Goal: Transaction & Acquisition: Obtain resource

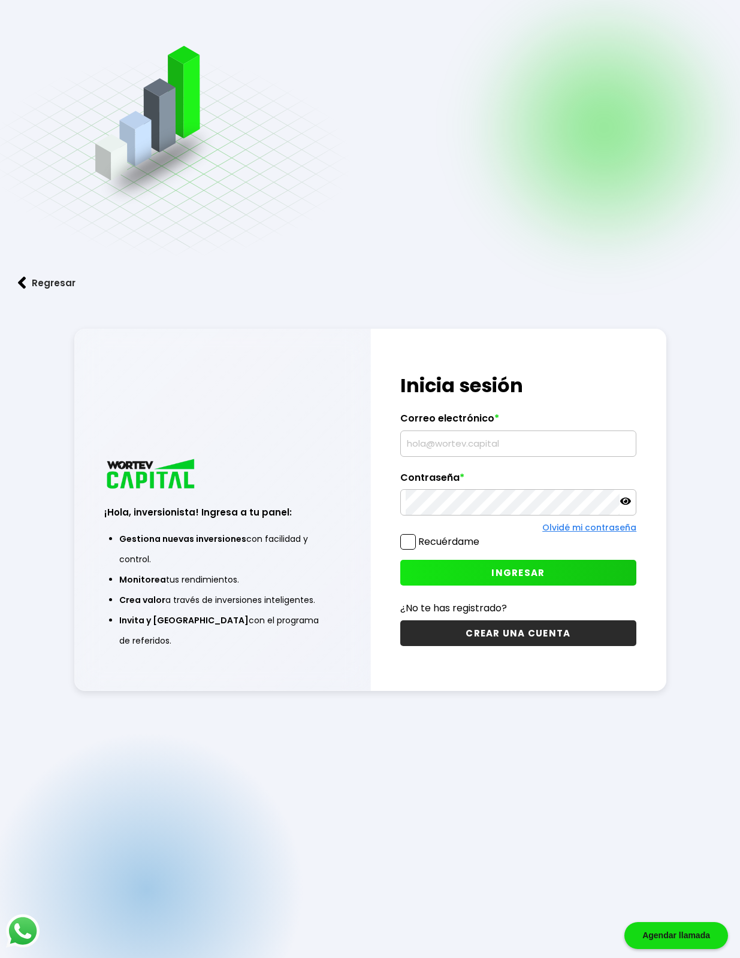
click at [481, 447] on input "text" at bounding box center [517, 443] width 225 height 25
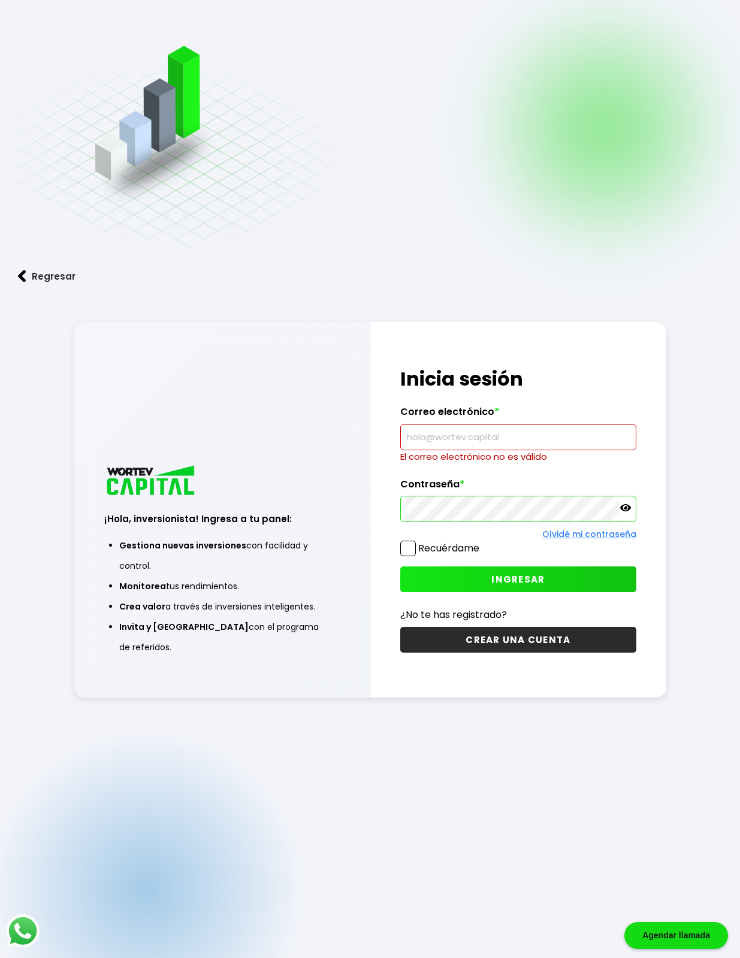
type input "[EMAIL_ADDRESS][DOMAIN_NAME]"
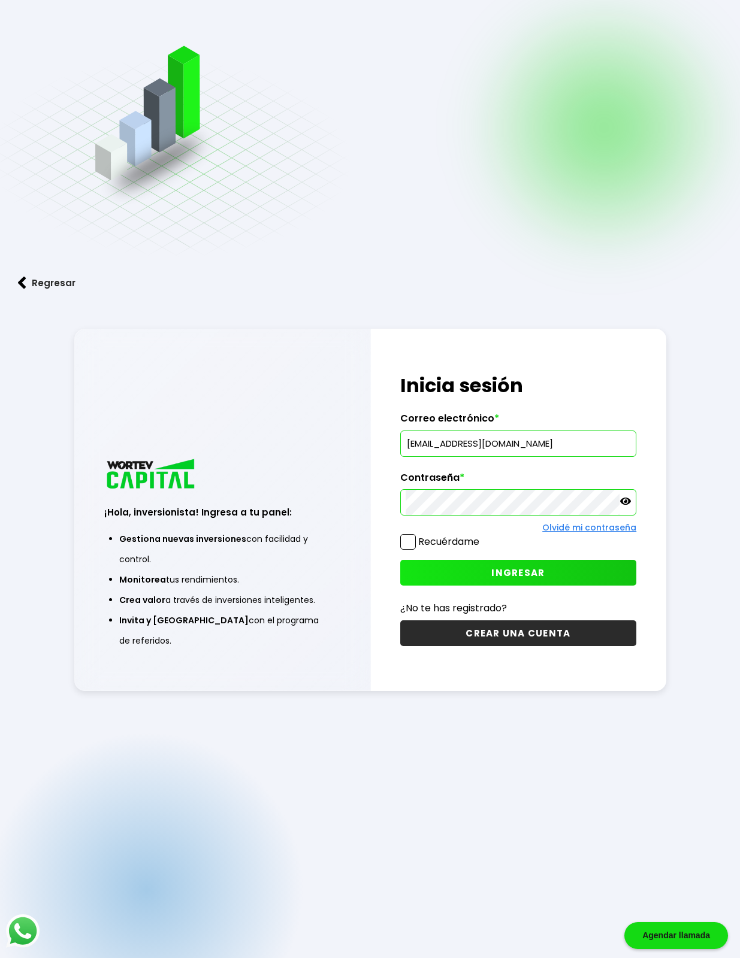
click at [499, 574] on span "INGRESAR" at bounding box center [517, 572] width 53 height 13
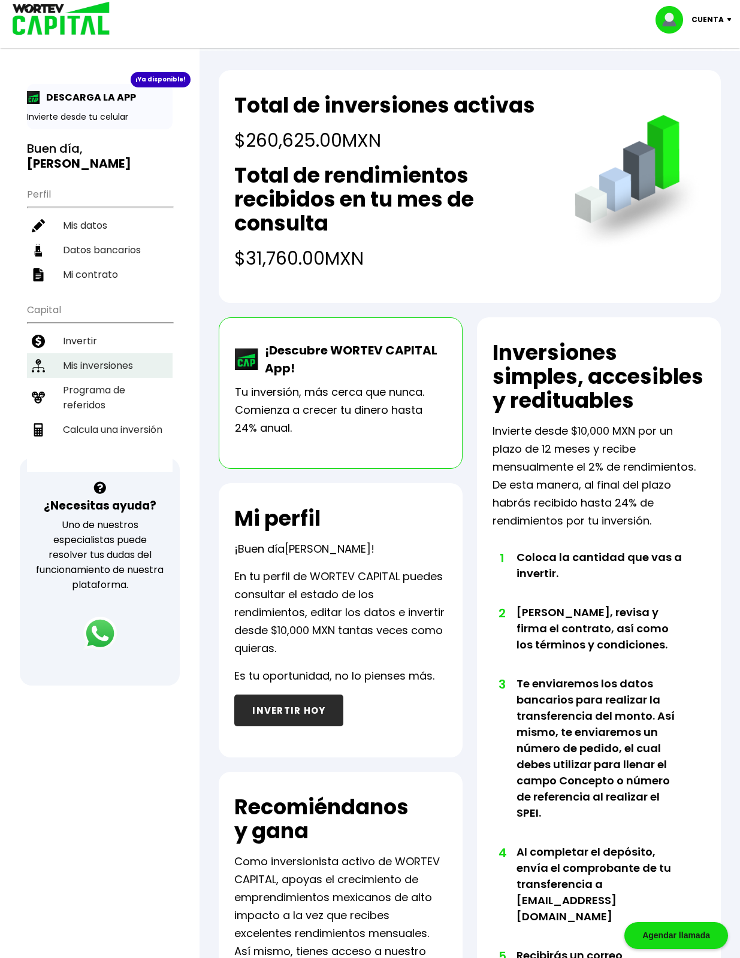
click at [120, 353] on li "Mis inversiones" at bounding box center [100, 365] width 146 height 25
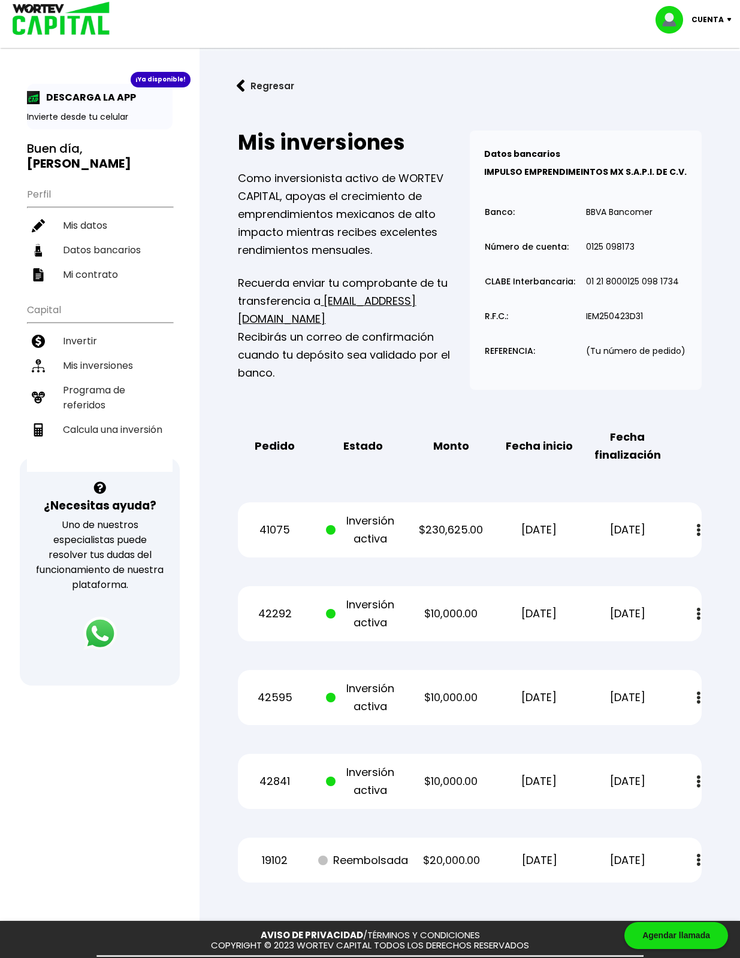
scroll to position [56, 0]
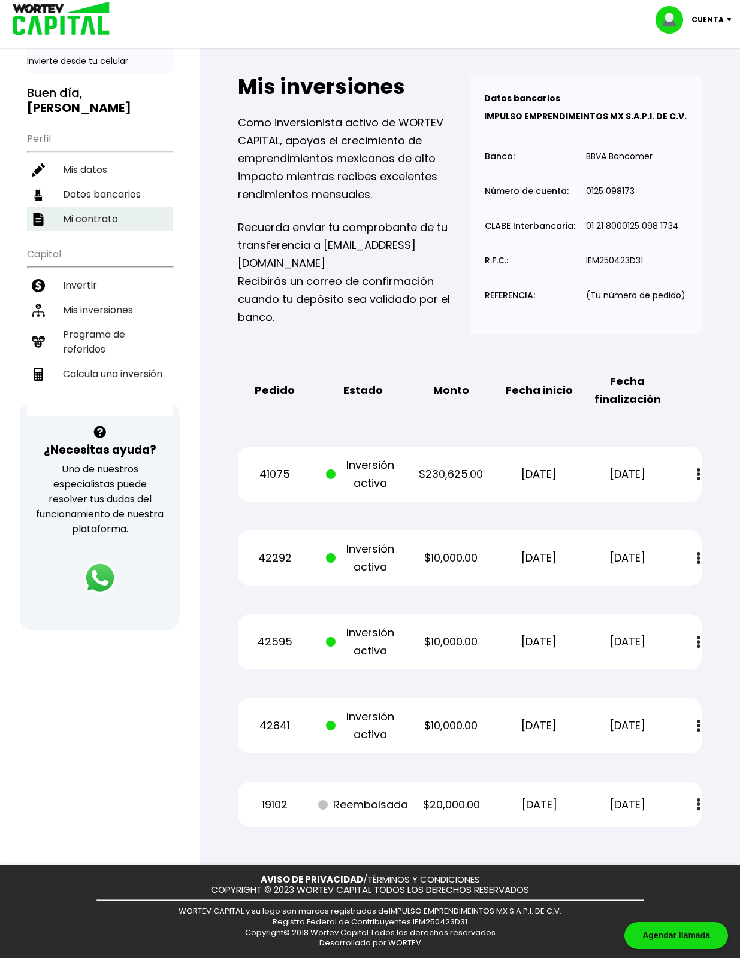
click at [102, 207] on li "Mi contrato" at bounding box center [100, 219] width 146 height 25
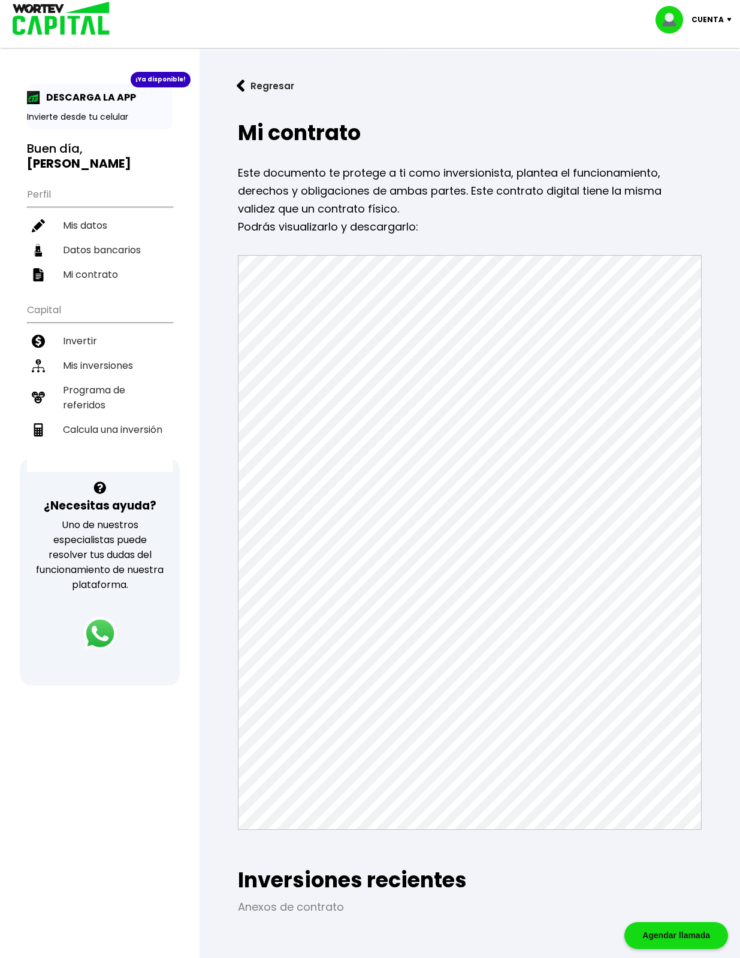
click at [450, 218] on p "Podrás visualizarlo y descargarlo:" at bounding box center [469, 227] width 463 height 18
click at [109, 353] on li "Mis inversiones" at bounding box center [100, 365] width 146 height 25
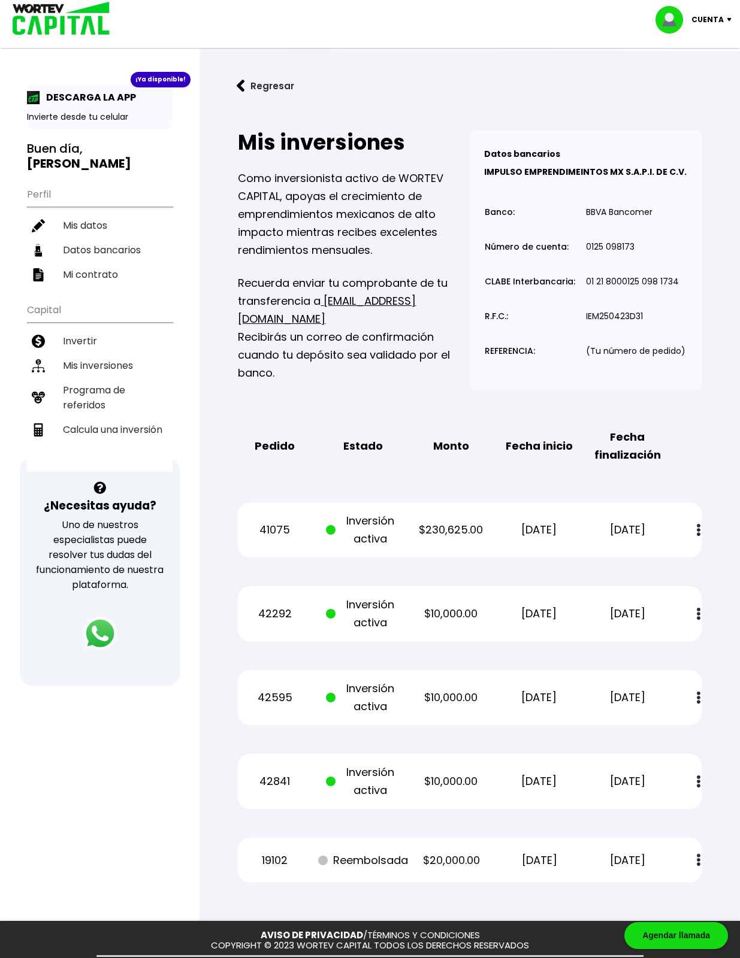
scroll to position [56, 0]
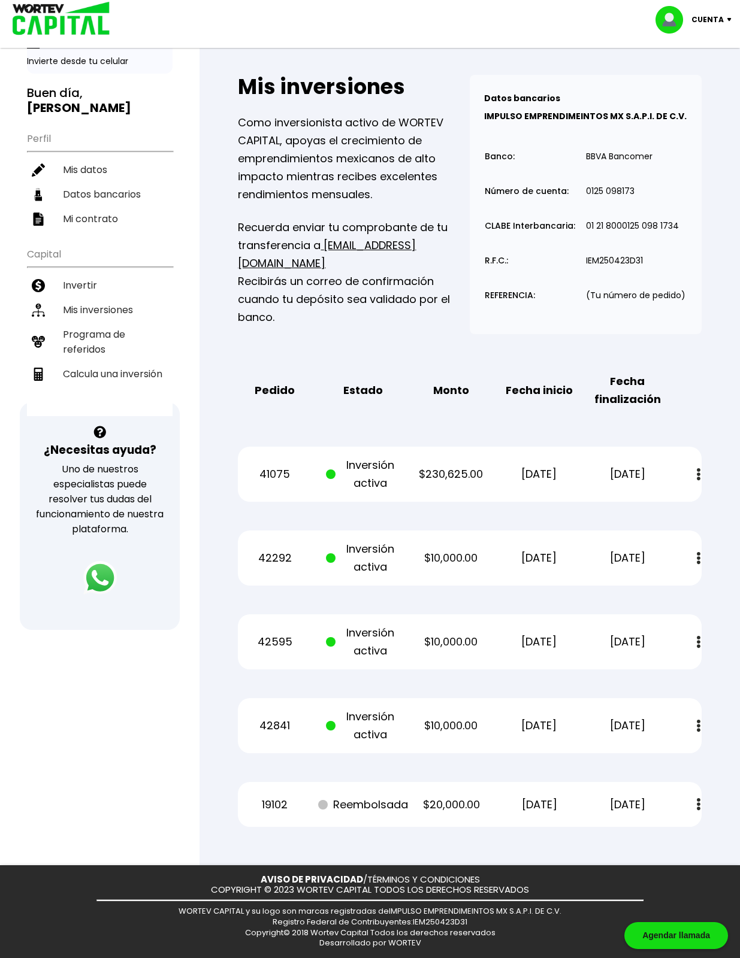
click at [693, 480] on button at bounding box center [698, 475] width 17 height 26
click at [634, 508] on link "Estado de cuenta" at bounding box center [614, 506] width 84 height 15
click at [695, 560] on button at bounding box center [698, 559] width 17 height 26
click at [630, 594] on link "Estado de cuenta" at bounding box center [614, 590] width 84 height 15
click at [707, 409] on div "Mis inversiones Como inversionista activo de WORTEV CAPITAL, apoyas el crecimie…" at bounding box center [470, 451] width 502 height 790
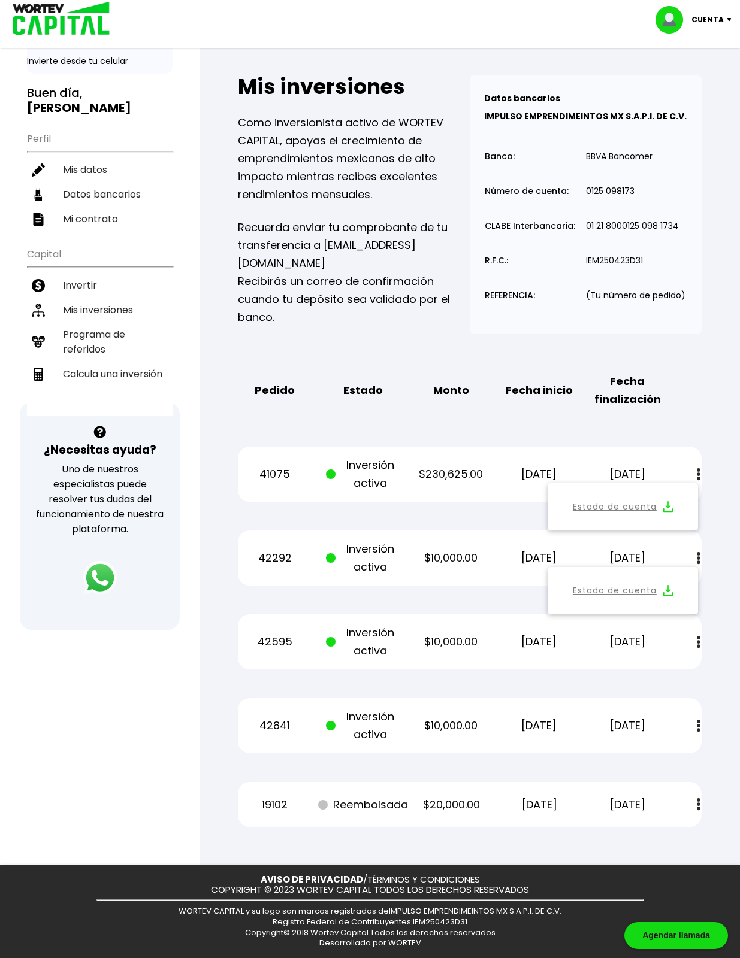
click at [698, 553] on img at bounding box center [698, 558] width 4 height 13
click at [708, 488] on div "Mis inversiones Como inversionista activo de WORTEV CAPITAL, apoyas el crecimie…" at bounding box center [470, 451] width 502 height 790
click at [698, 471] on img at bounding box center [698, 474] width 4 height 13
click at [723, 406] on div "Regresar Mis inversiones Como inversionista activo de WORTEV CAPITAL, apoyas el…" at bounding box center [469, 430] width 540 height 870
click at [695, 476] on button at bounding box center [698, 475] width 17 height 26
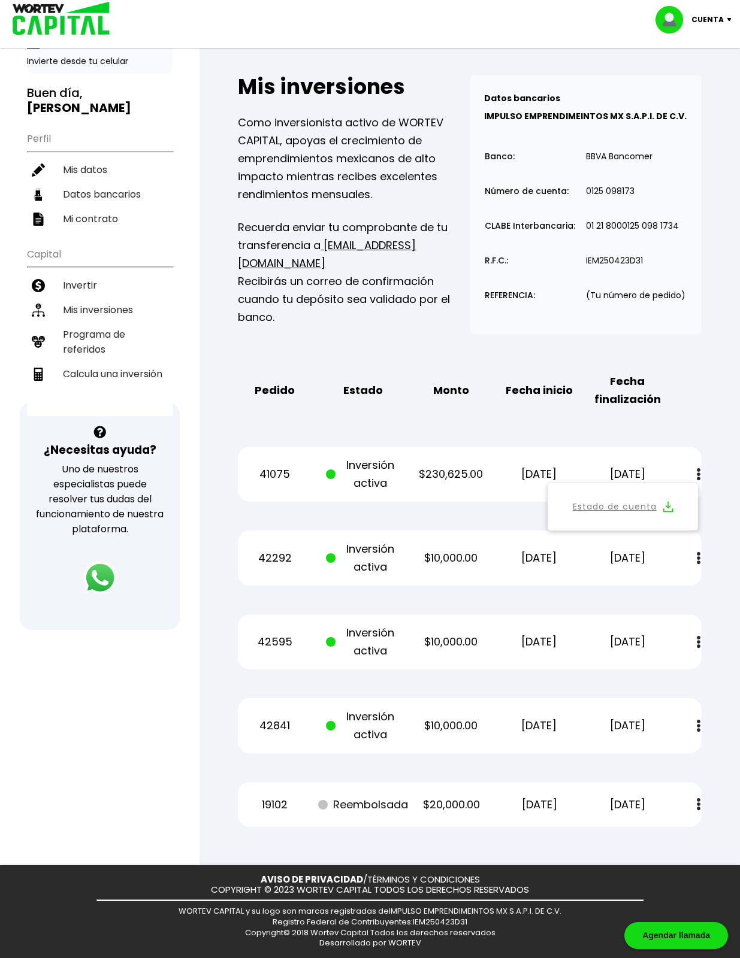
click at [640, 507] on link "Estado de cuenta" at bounding box center [614, 506] width 84 height 15
click at [114, 298] on li "Mis inversiones" at bounding box center [100, 310] width 146 height 25
drag, startPoint x: 693, startPoint y: 468, endPoint x: 701, endPoint y: 461, distance: 10.6
click at [695, 468] on button at bounding box center [698, 475] width 17 height 26
